Goal: Information Seeking & Learning: Learn about a topic

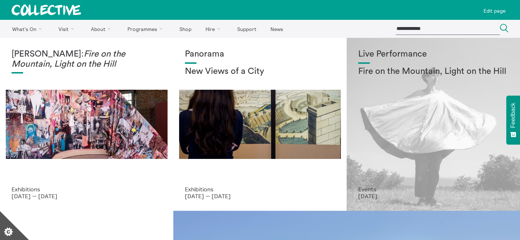
click at [401, 58] on h1 "Live Performance" at bounding box center [433, 54] width 150 height 10
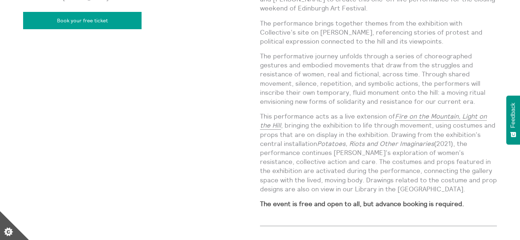
scroll to position [529, 0]
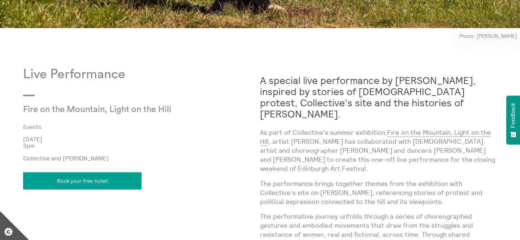
click at [350, 99] on strong "A special live performance by [PERSON_NAME], inspired by stories of [DEMOGRAPHI…" at bounding box center [368, 97] width 216 height 46
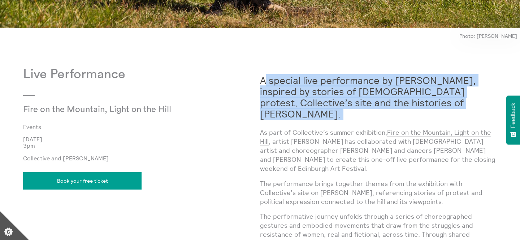
click at [343, 128] on p "As part of Collective’s summer exhibition, Fire on the Mountain, Light on the H…" at bounding box center [378, 150] width 237 height 45
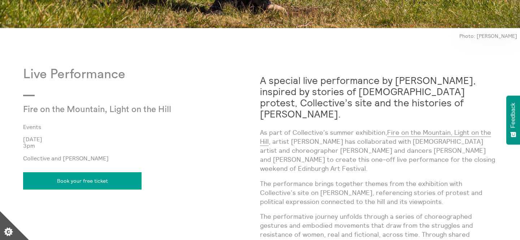
click at [343, 128] on p "As part of Collective’s summer exhibition, Fire on the Mountain, Light on the H…" at bounding box center [378, 150] width 237 height 45
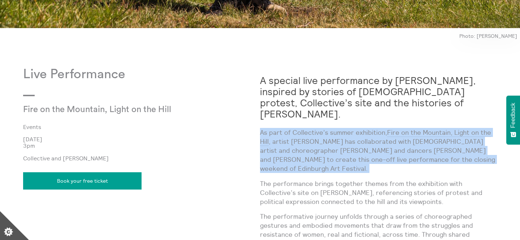
click at [329, 143] on p "As part of Collective’s summer exhibition, Fire on the Mountain, Light on the H…" at bounding box center [378, 150] width 237 height 45
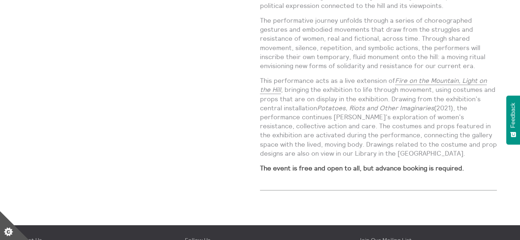
scroll to position [726, 0]
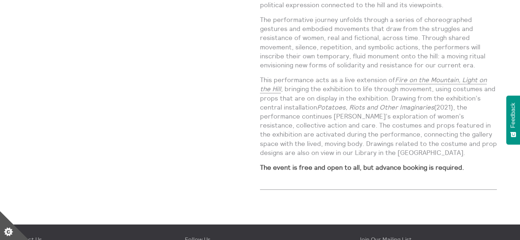
click at [426, 19] on p "The performative journey unfolds through a series of choreographed gestures and…" at bounding box center [378, 42] width 237 height 54
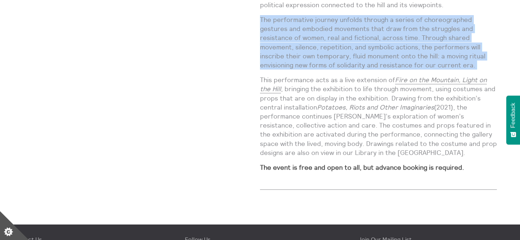
click at [422, 32] on p "The performative journey unfolds through a series of choreographed gestures and…" at bounding box center [378, 42] width 237 height 54
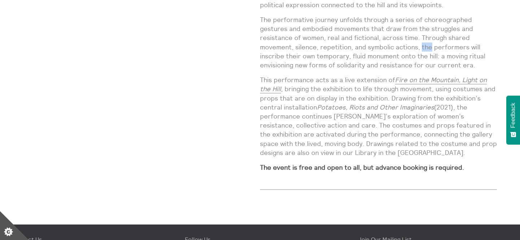
click at [422, 32] on p "The performative journey unfolds through a series of choreographed gestures and…" at bounding box center [378, 42] width 237 height 54
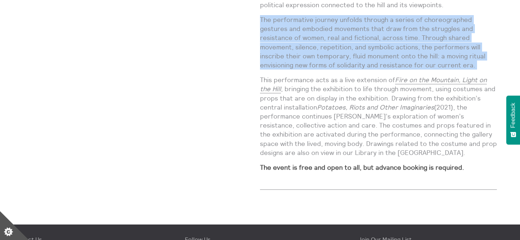
click at [422, 32] on p "The performative journey unfolds through a series of choreographed gestures and…" at bounding box center [378, 42] width 237 height 54
click at [419, 41] on p "The performative journey unfolds through a series of choreographed gestures and…" at bounding box center [378, 42] width 237 height 54
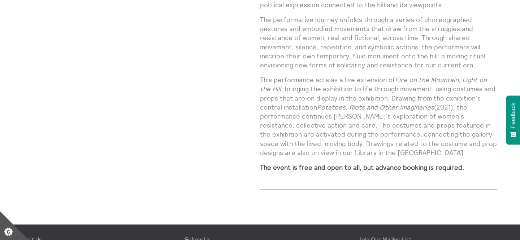
click at [419, 41] on p "The performative journey unfolds through a series of choreographed gestures and…" at bounding box center [378, 42] width 237 height 54
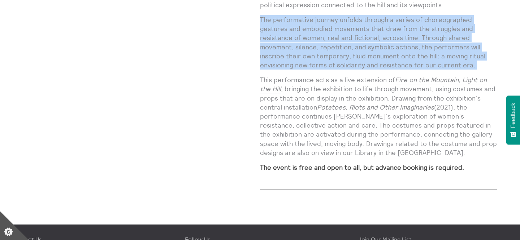
click at [419, 45] on p "The performative journey unfolds through a series of choreographed gestures and…" at bounding box center [378, 42] width 237 height 54
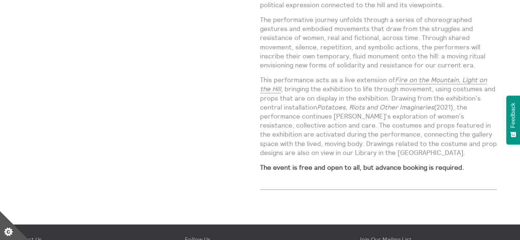
click at [419, 45] on p "The performative journey unfolds through a series of choreographed gestures and…" at bounding box center [378, 42] width 237 height 54
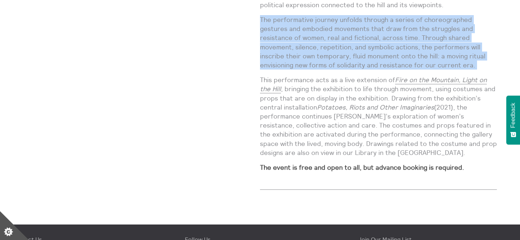
click at [360, 119] on p "This performance acts as a live extension of Fire on the Mountain, Light on the…" at bounding box center [378, 116] width 237 height 82
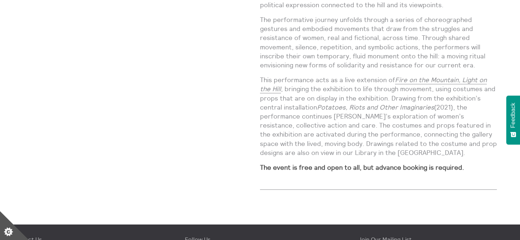
click at [360, 119] on p "This performance acts as a live extension of Fire on the Mountain, Light on the…" at bounding box center [378, 116] width 237 height 82
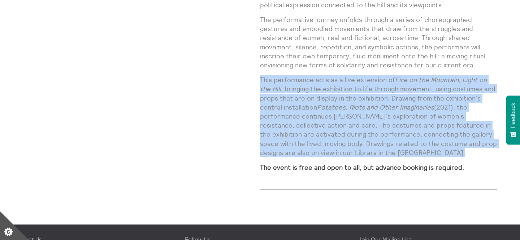
click at [365, 122] on p "This performance acts as a live extension of Fire on the Mountain, Light on the…" at bounding box center [378, 116] width 237 height 82
